Goal: Task Accomplishment & Management: Use online tool/utility

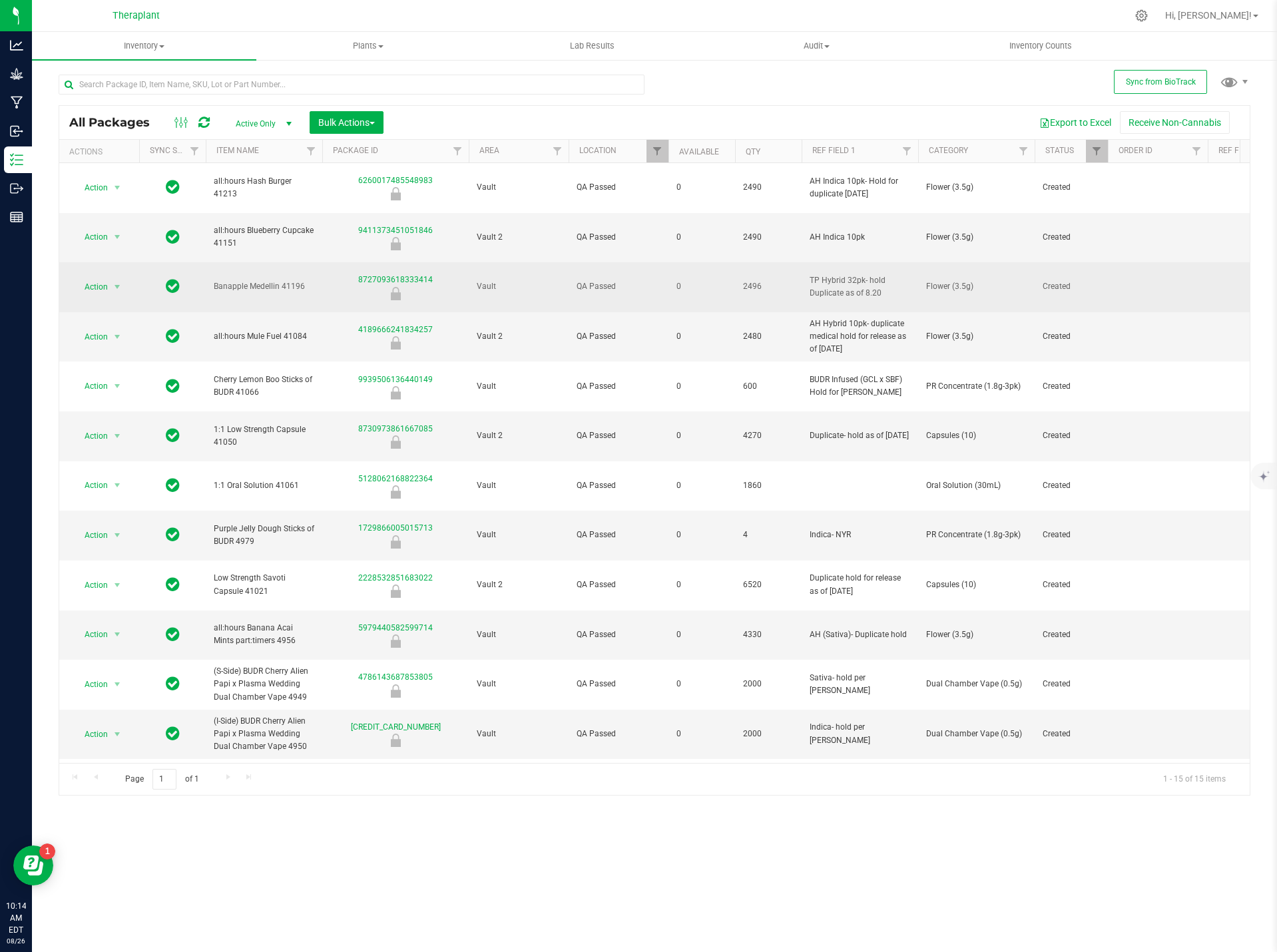
scroll to position [32, 0]
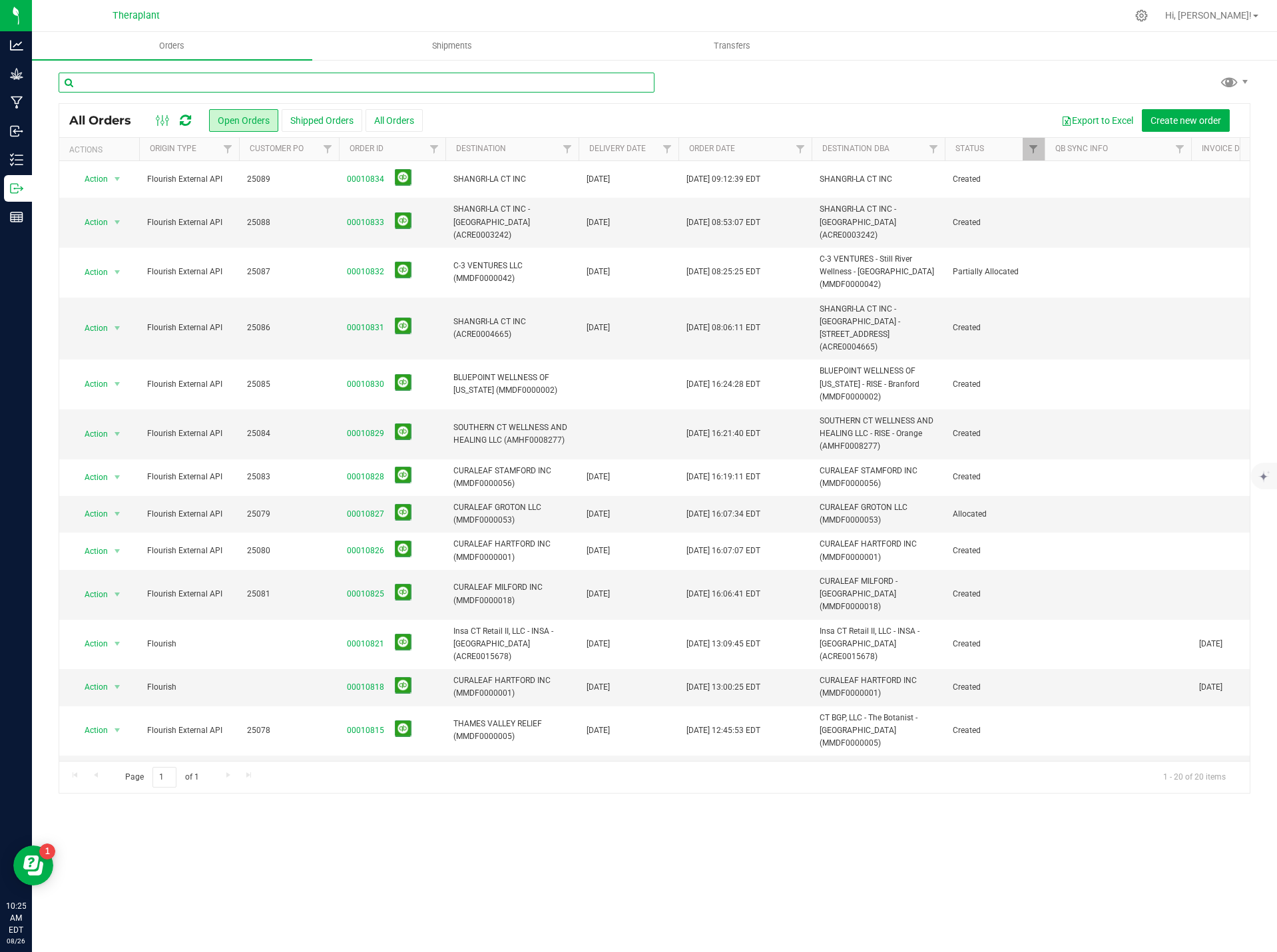
click at [238, 80] on input "text" at bounding box center [357, 82] width 596 height 20
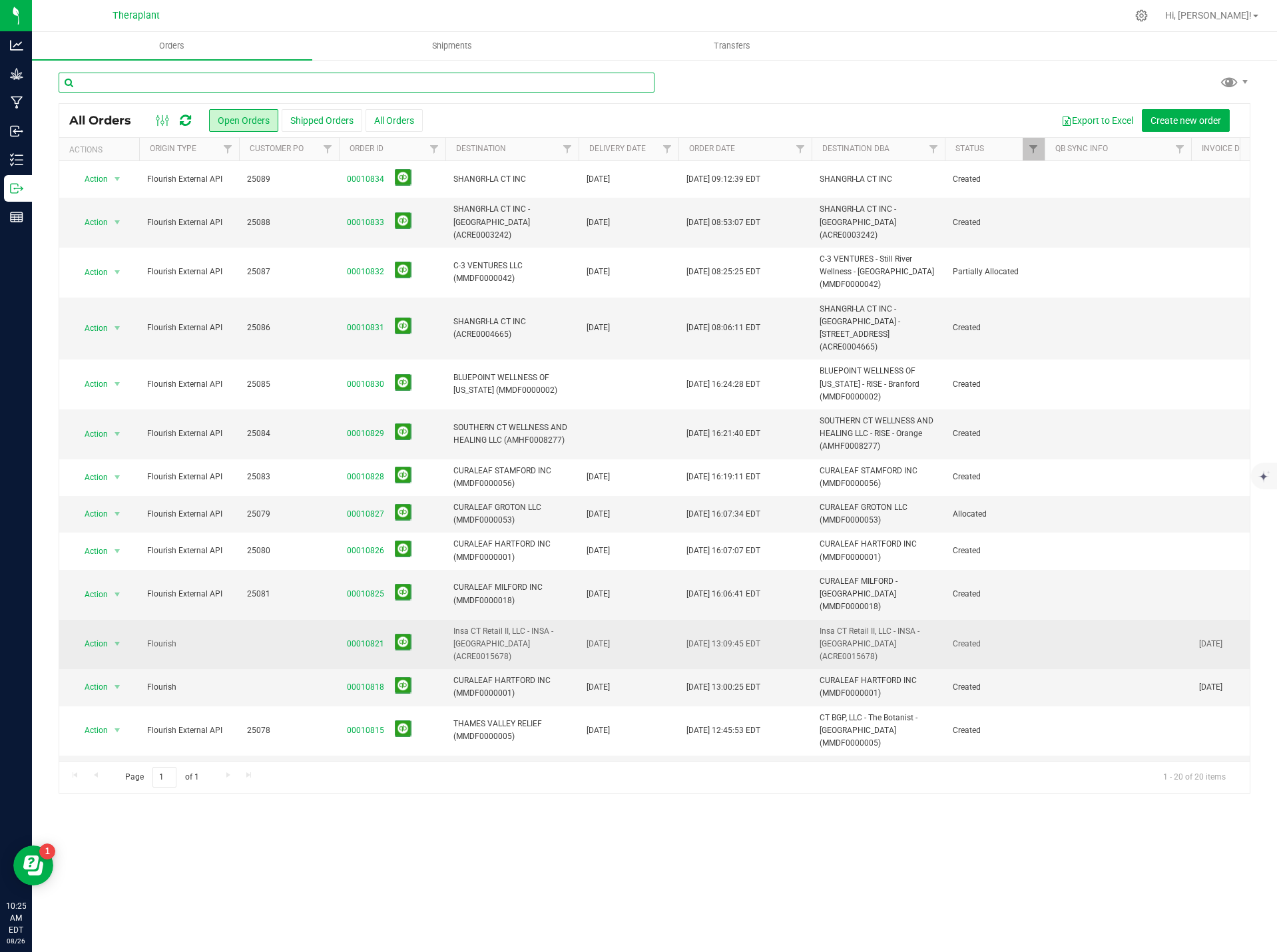
scroll to position [67, 0]
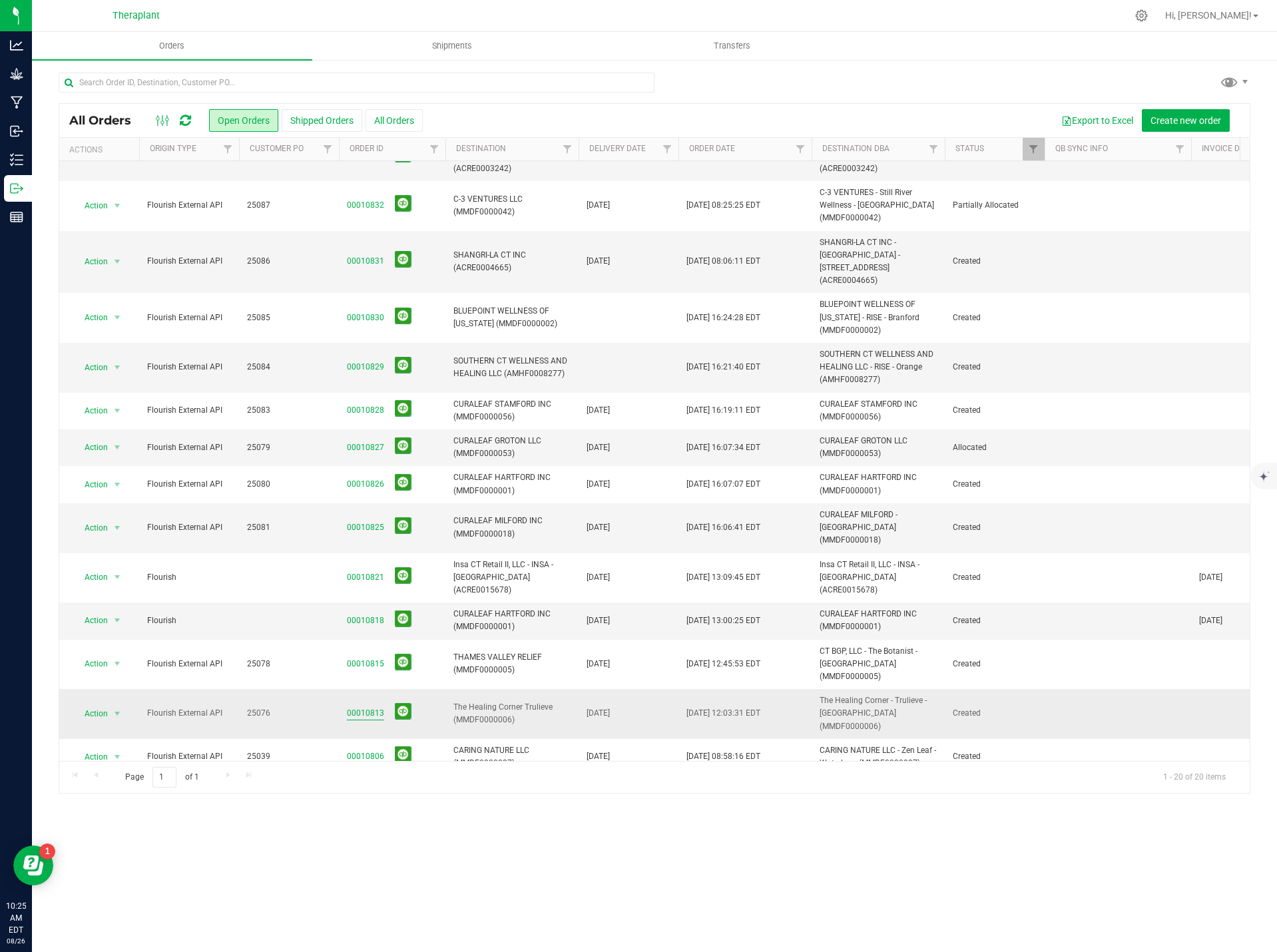
click at [365, 707] on link "00010813" at bounding box center [365, 713] width 37 height 13
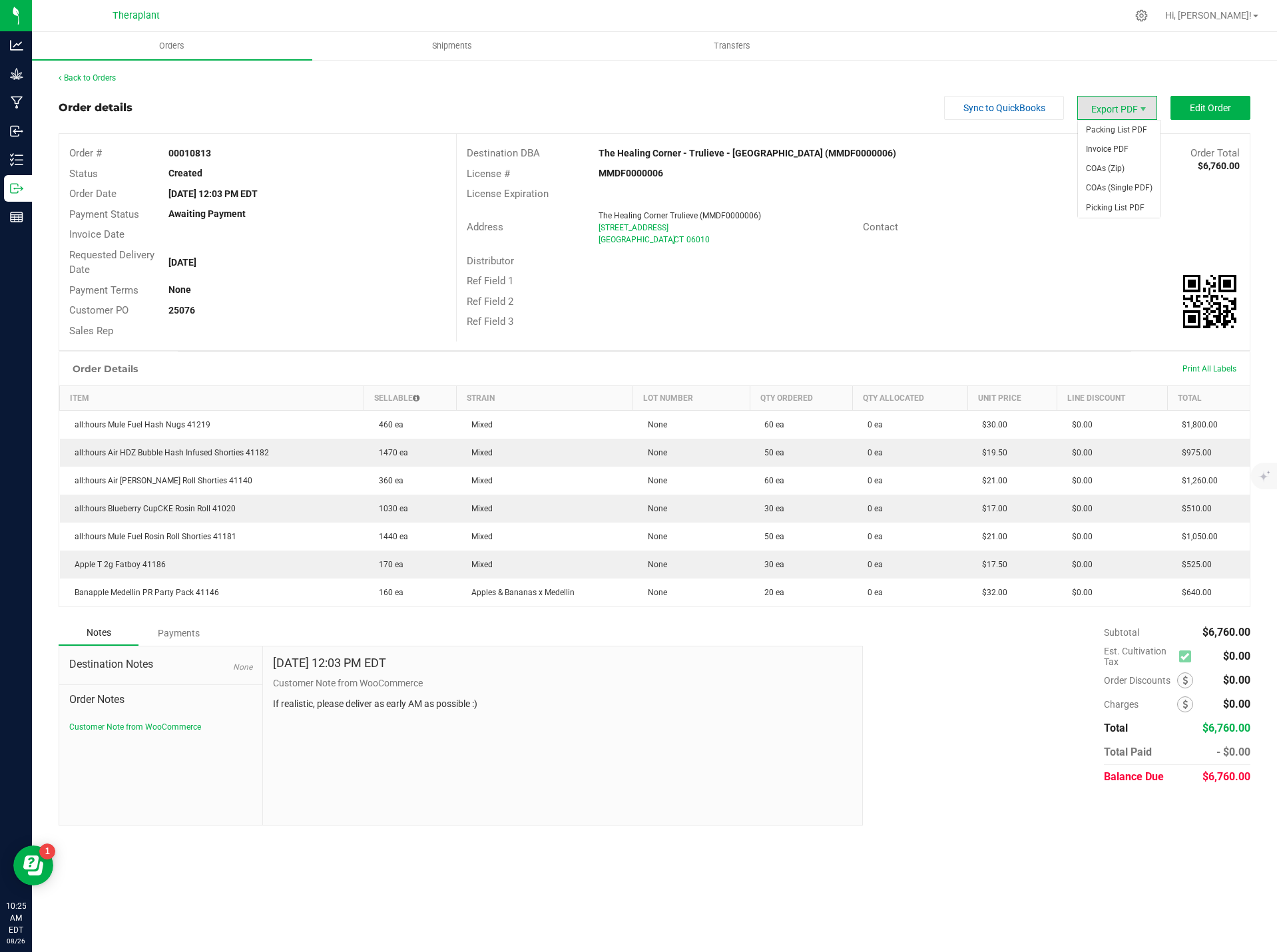
click at [1102, 102] on span "Export PDF" at bounding box center [1117, 108] width 80 height 24
click at [1117, 149] on span "Invoice PDF" at bounding box center [1119, 149] width 82 height 19
